Goal: Information Seeking & Learning: Learn about a topic

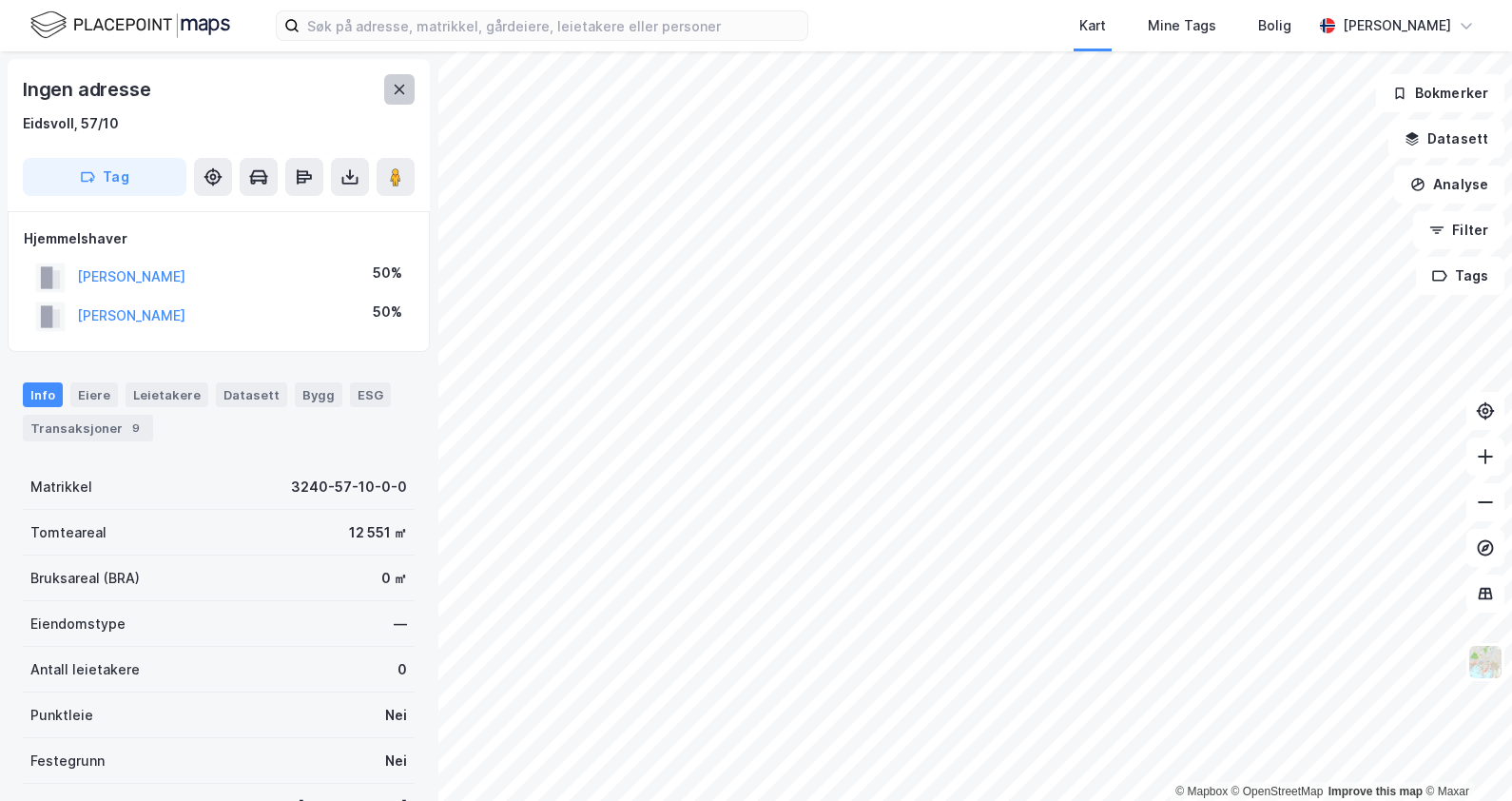
click at [395, 89] on icon at bounding box center [399, 89] width 15 height 15
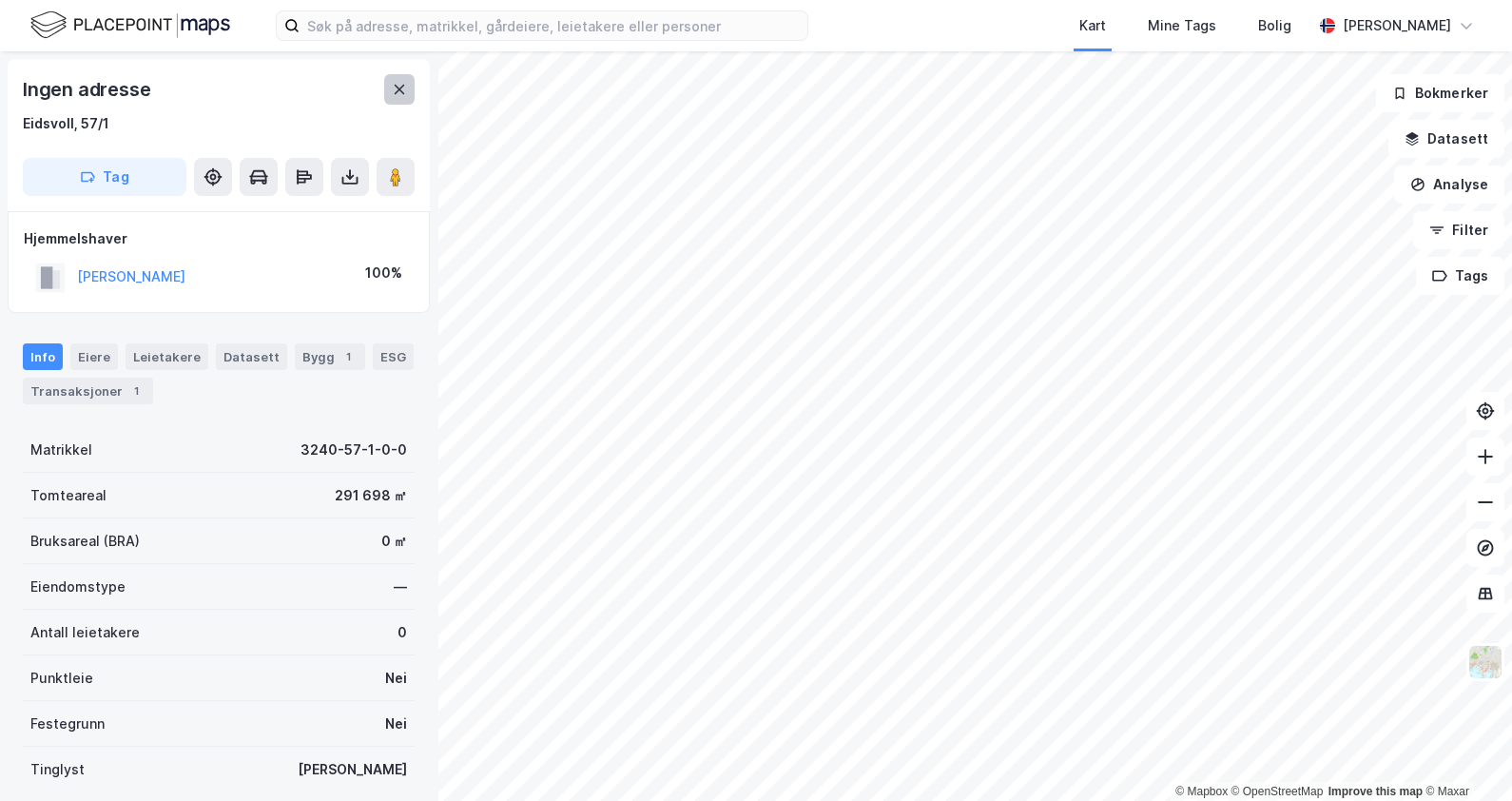
click at [397, 87] on icon at bounding box center [400, 90] width 11 height 10
